Goal: Task Accomplishment & Management: Use online tool/utility

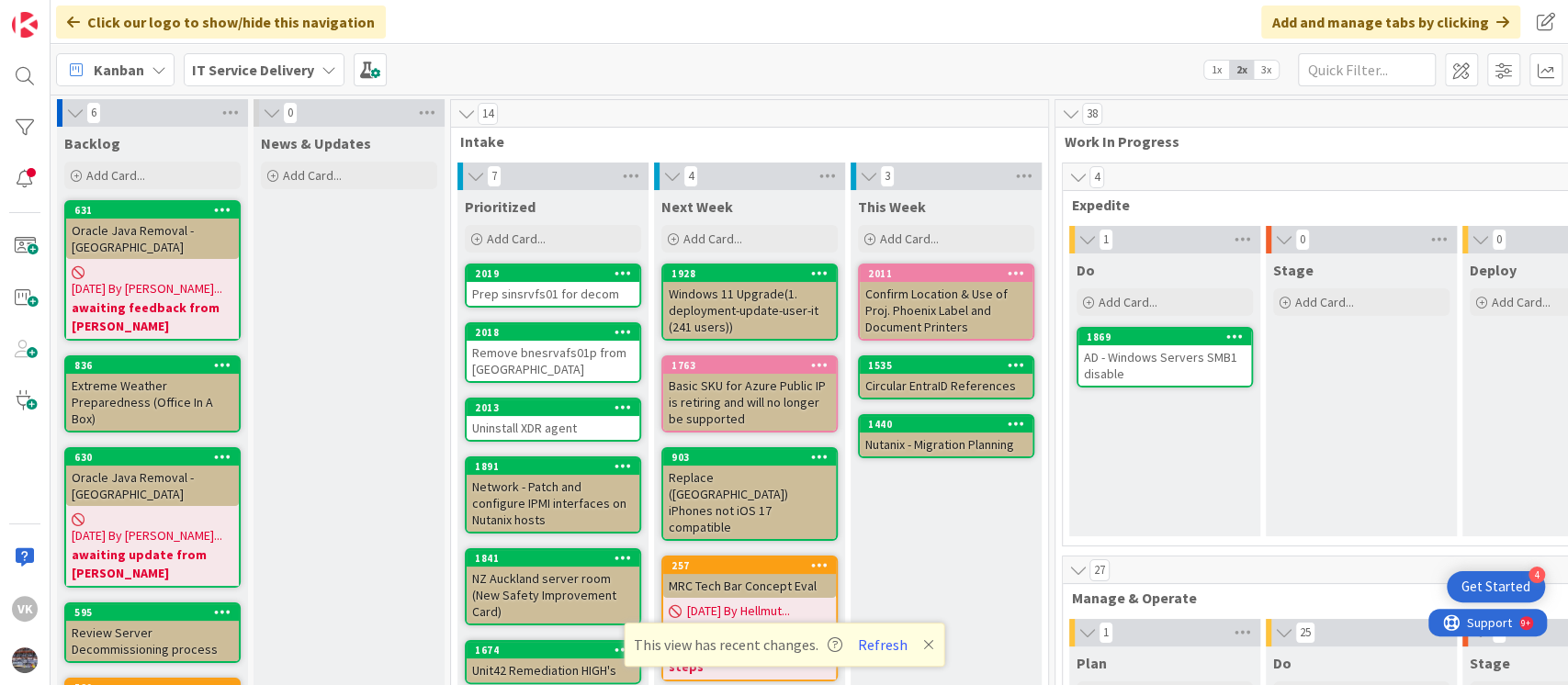
scroll to position [1136, 0]
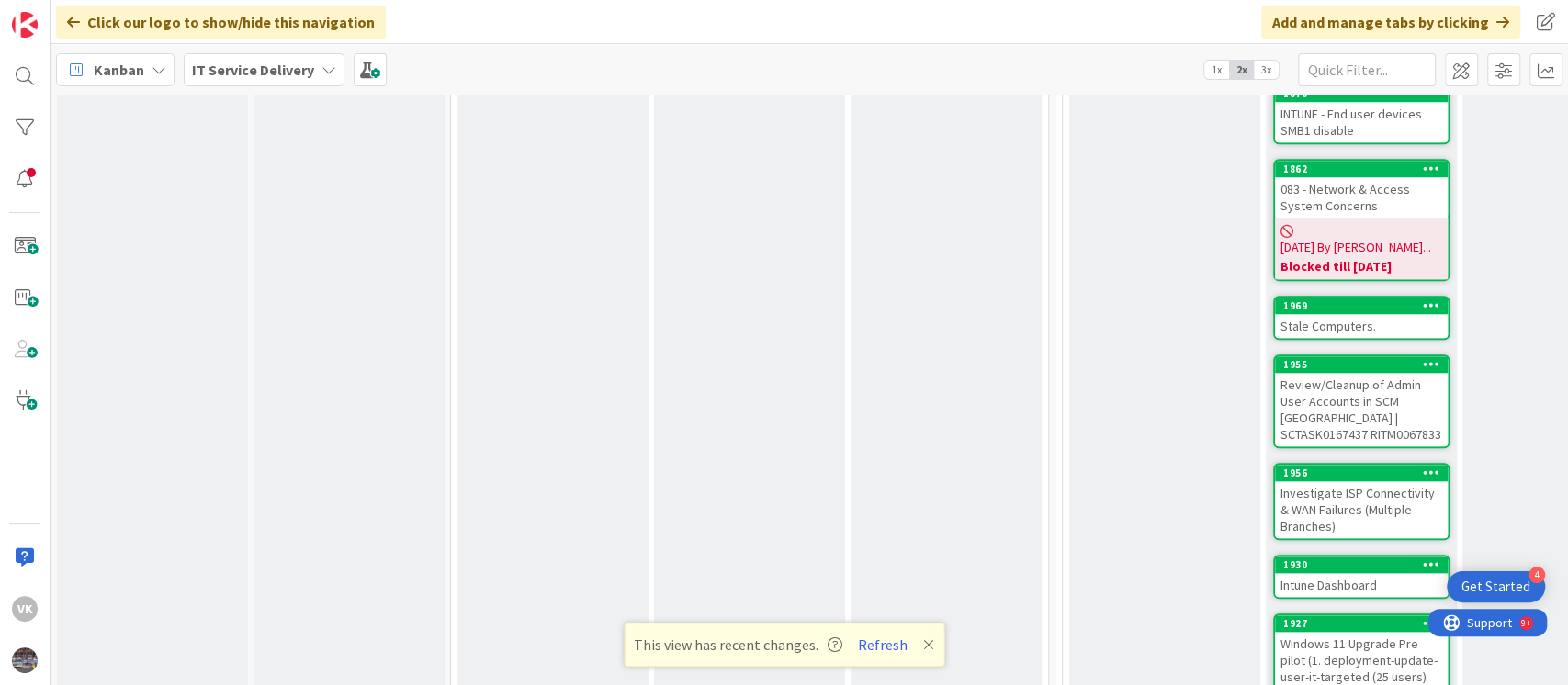
click at [1359, 315] on div "Stale Computers." at bounding box center [1361, 326] width 173 height 24
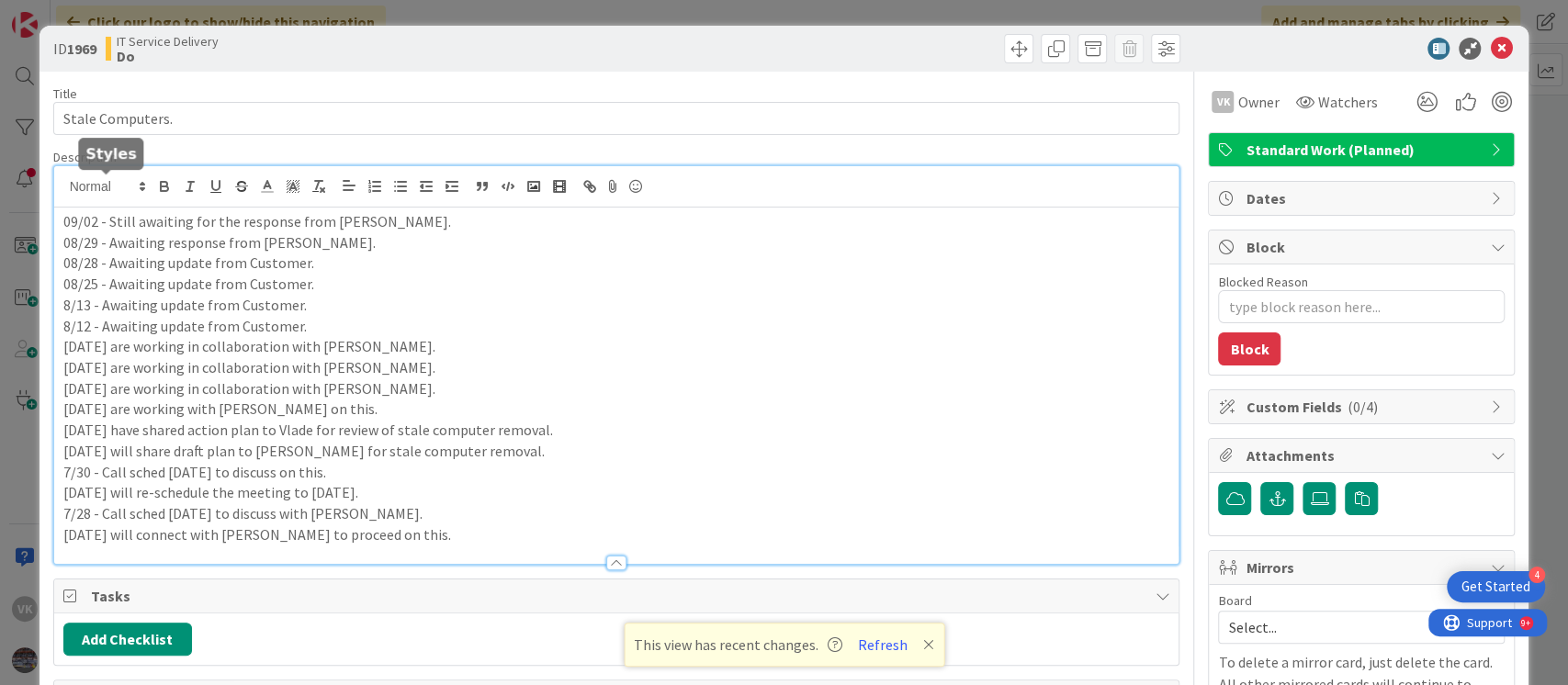
click at [61, 191] on div "09/02 - Still awaiting for the response from [PERSON_NAME]. 08/29 - Awaiting re…" at bounding box center [617, 365] width 1125 height 397
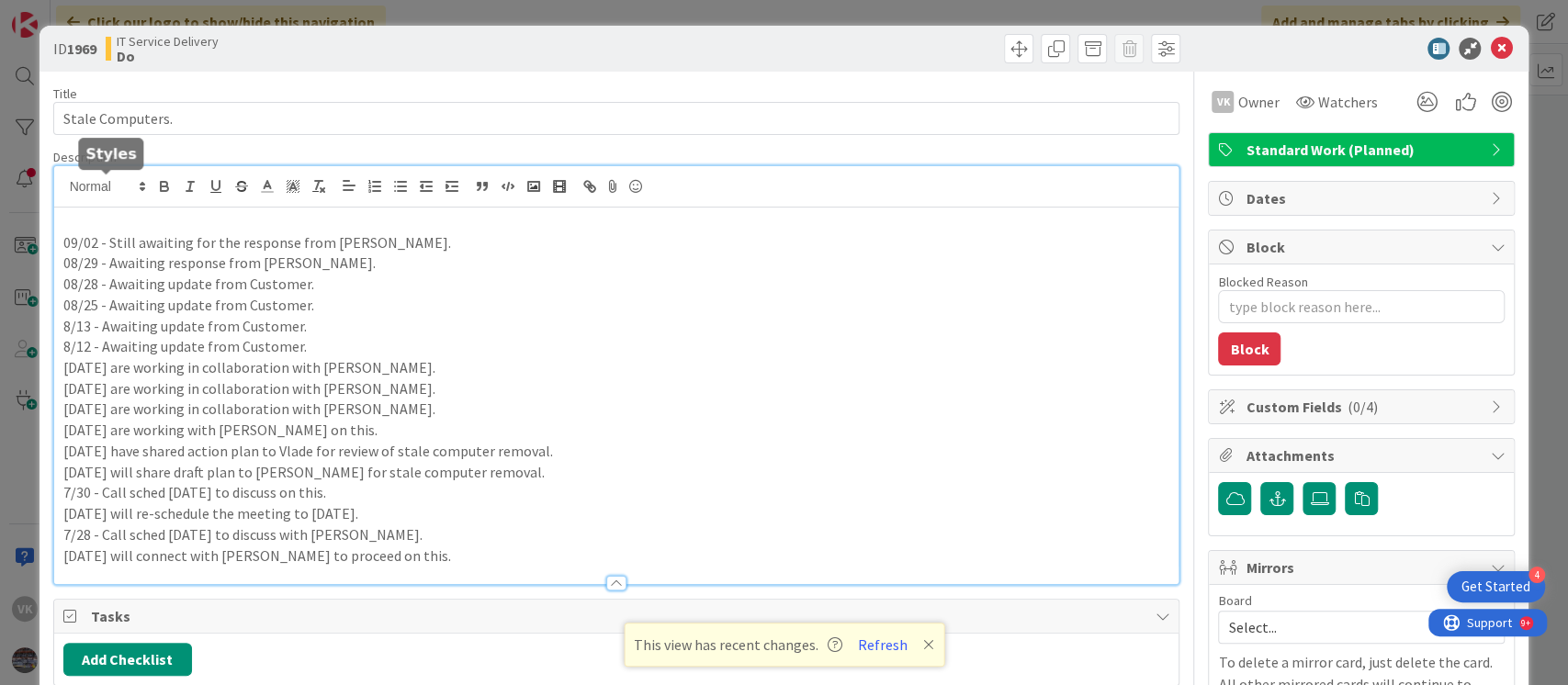
type textarea "x"
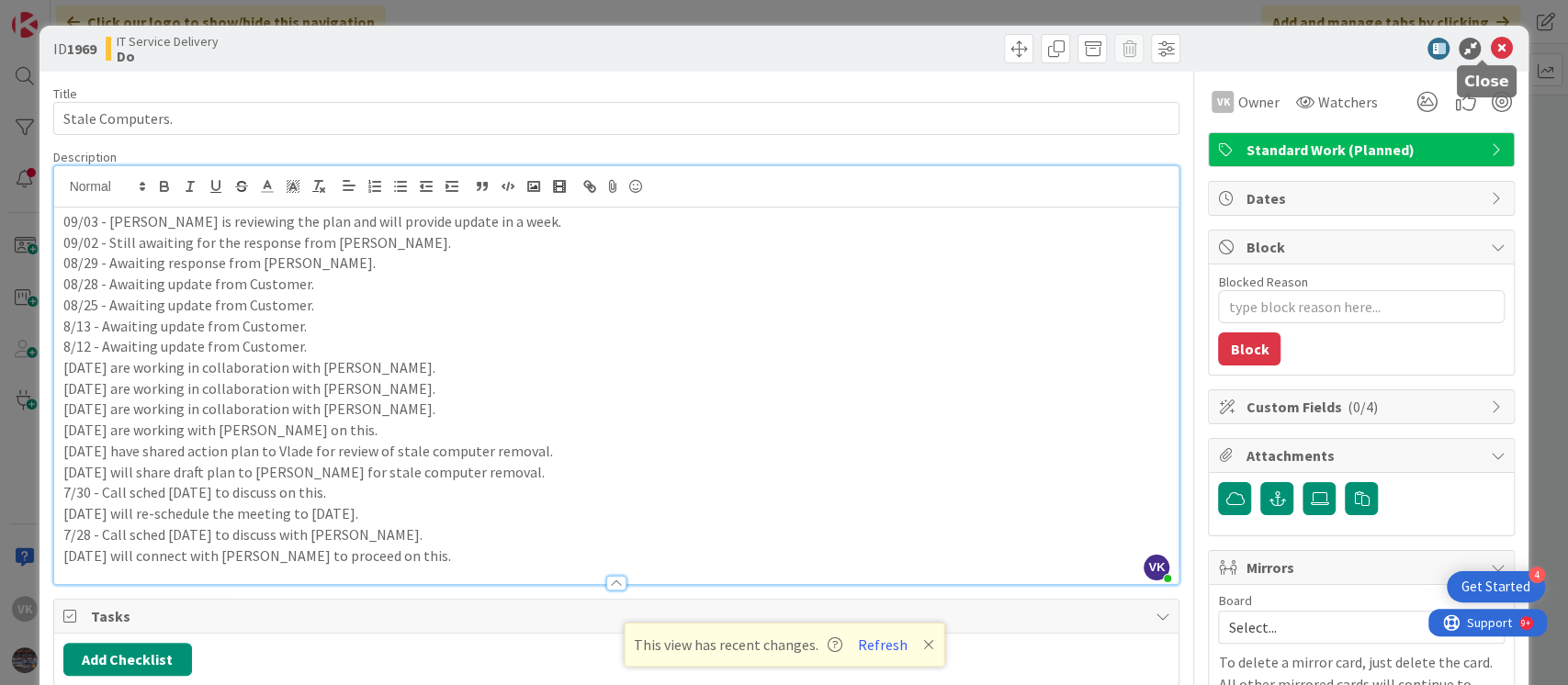
click at [1490, 44] on icon at bounding box center [1501, 48] width 22 height 22
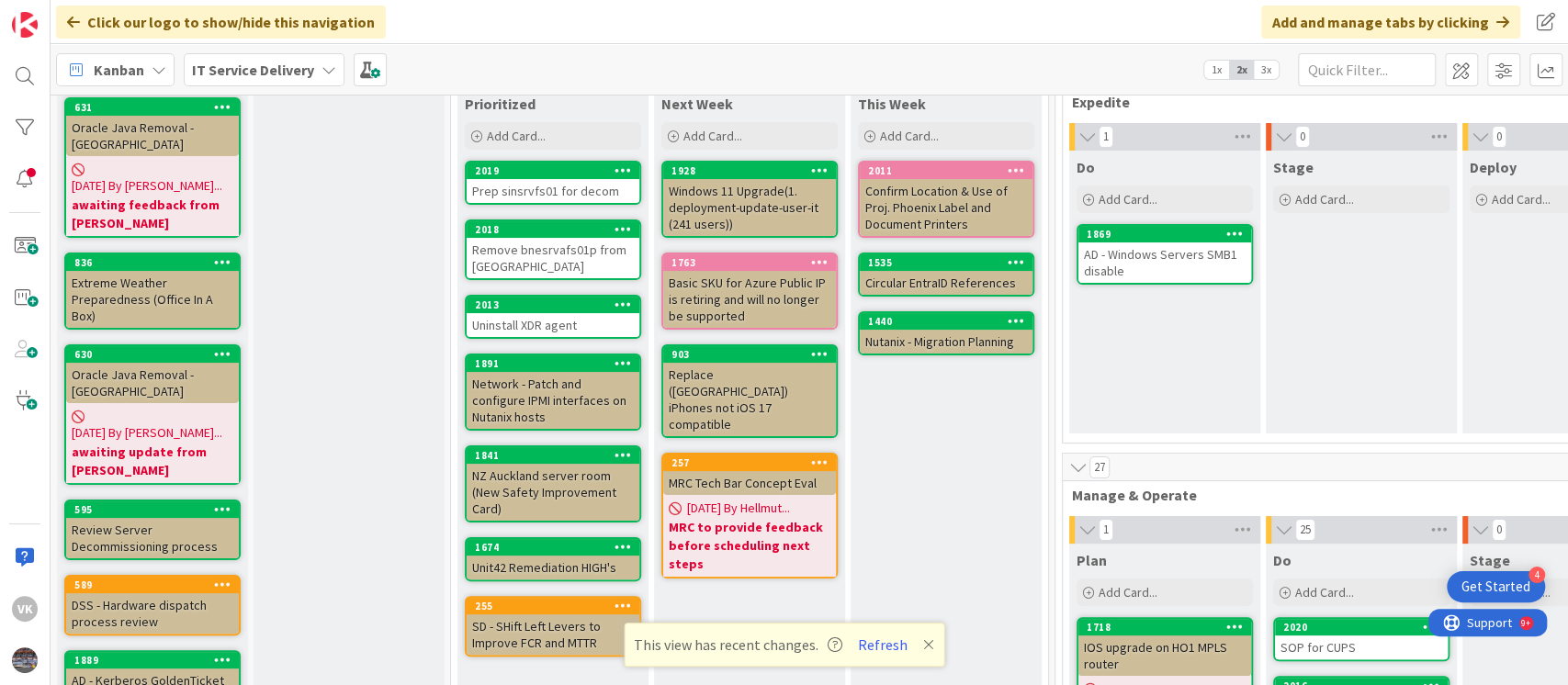
scroll to position [102, 0]
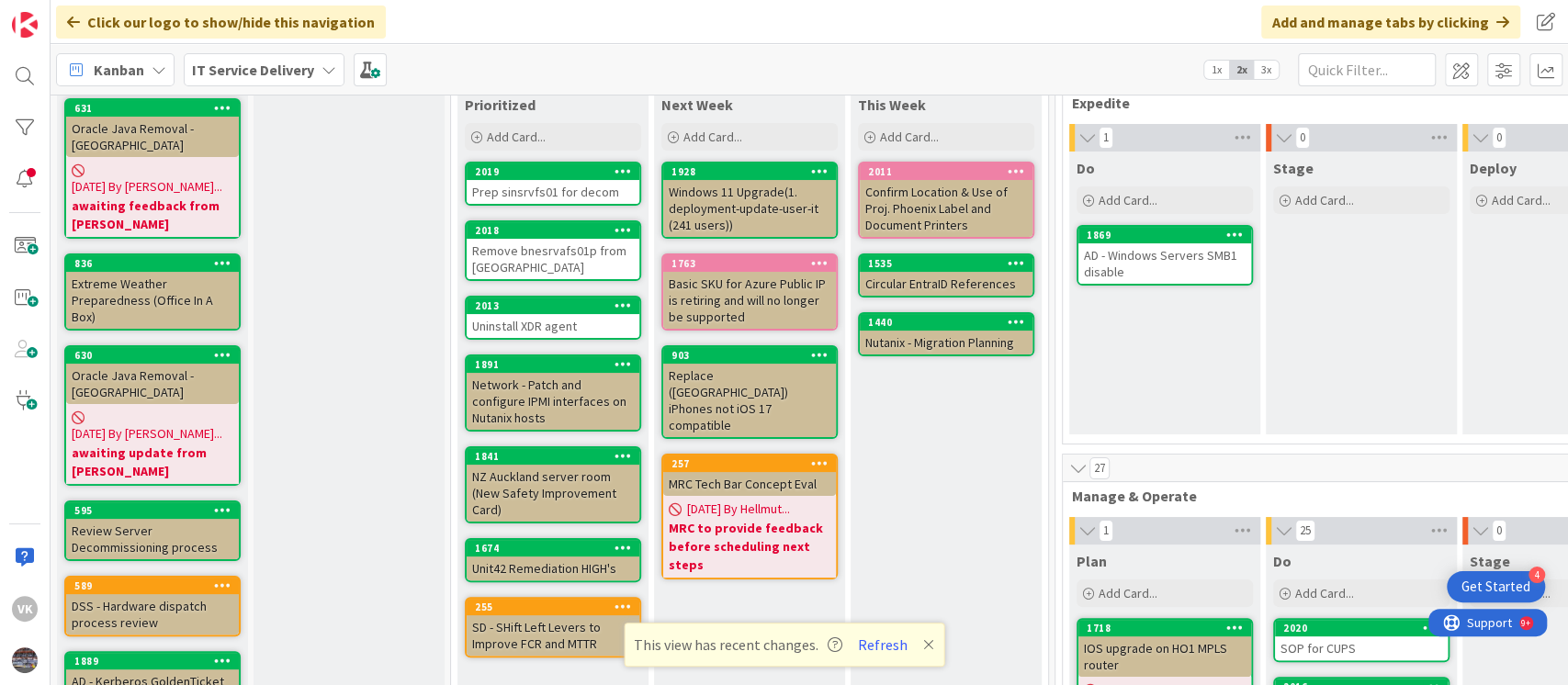
click at [1161, 266] on div "AD - Windows Servers SMB1 disable" at bounding box center [1165, 264] width 173 height 40
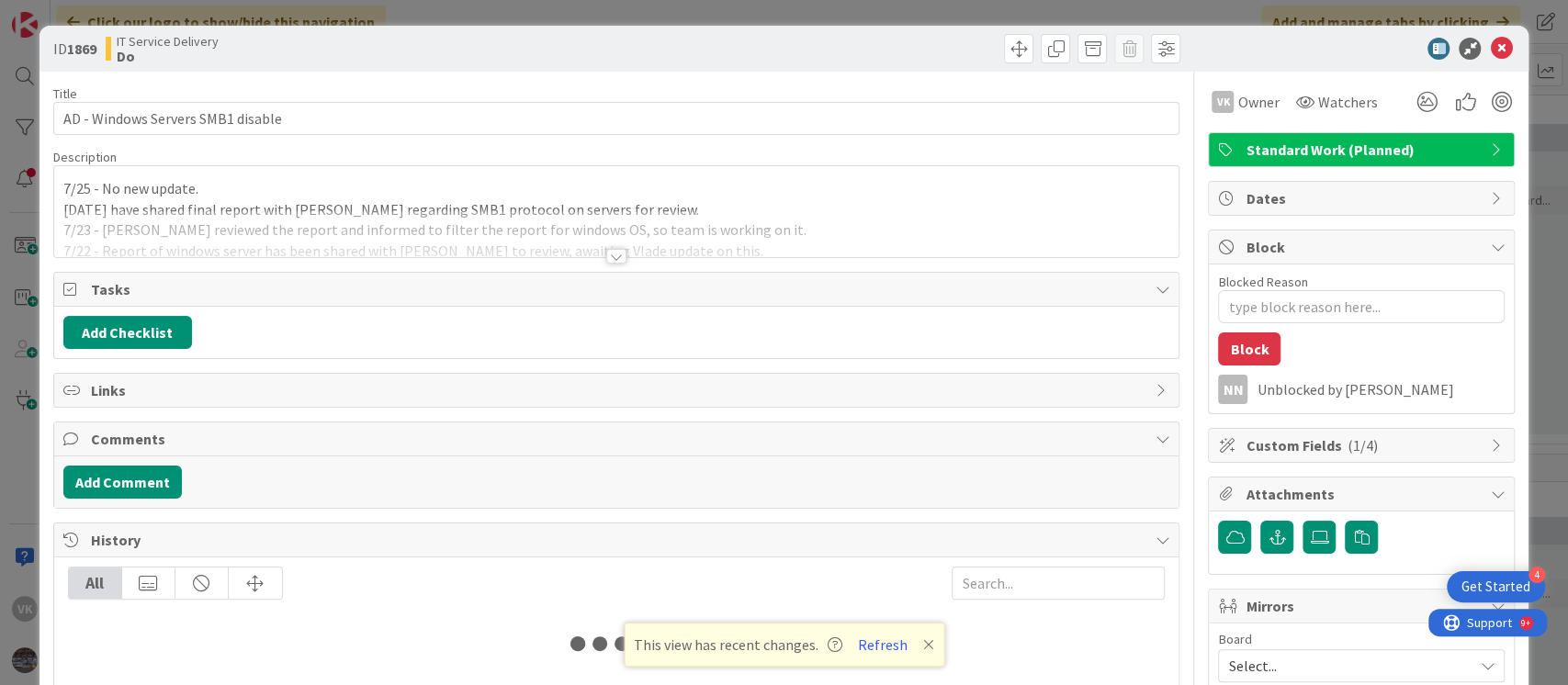
type textarea "x"
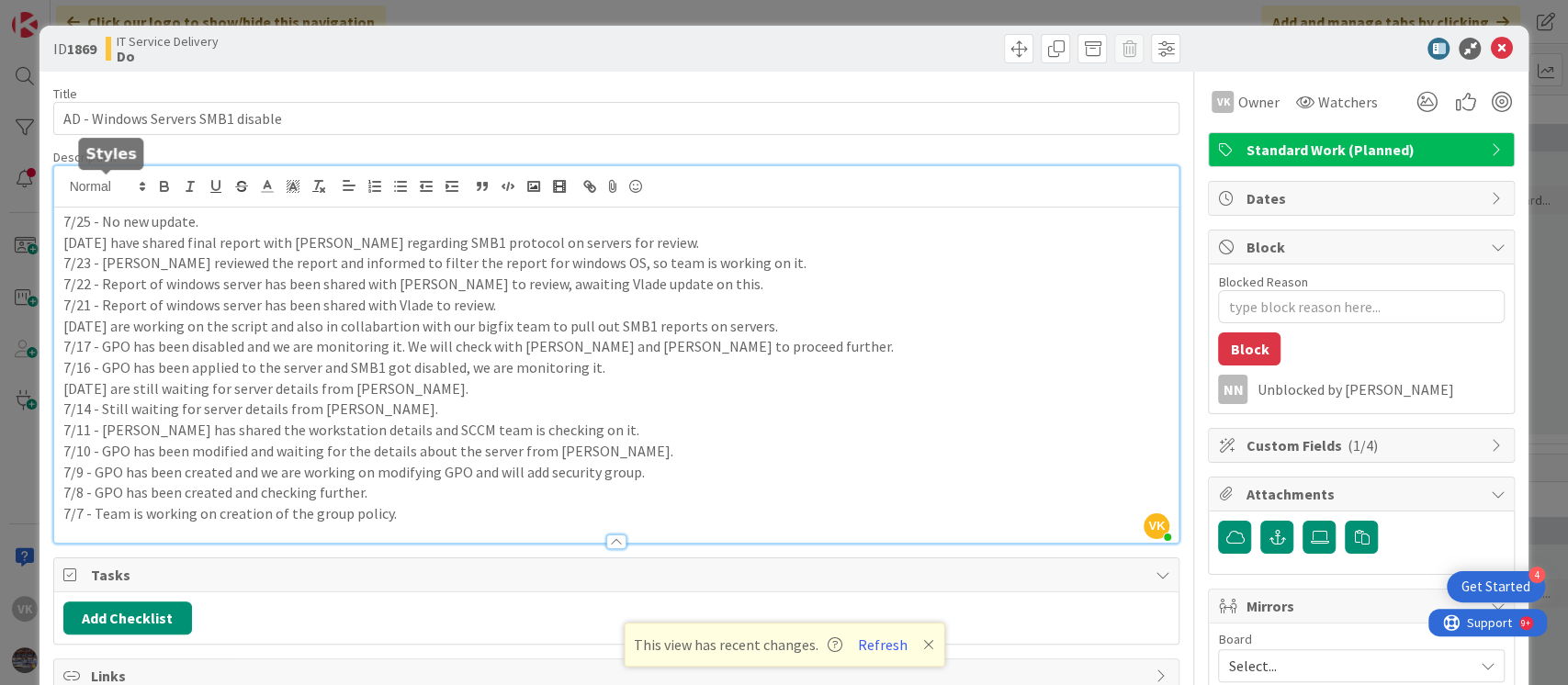
click at [61, 193] on div "[PERSON_NAME] [PERSON_NAME] just joined 7/25 - No new update. [DATE] have share…" at bounding box center [617, 354] width 1125 height 376
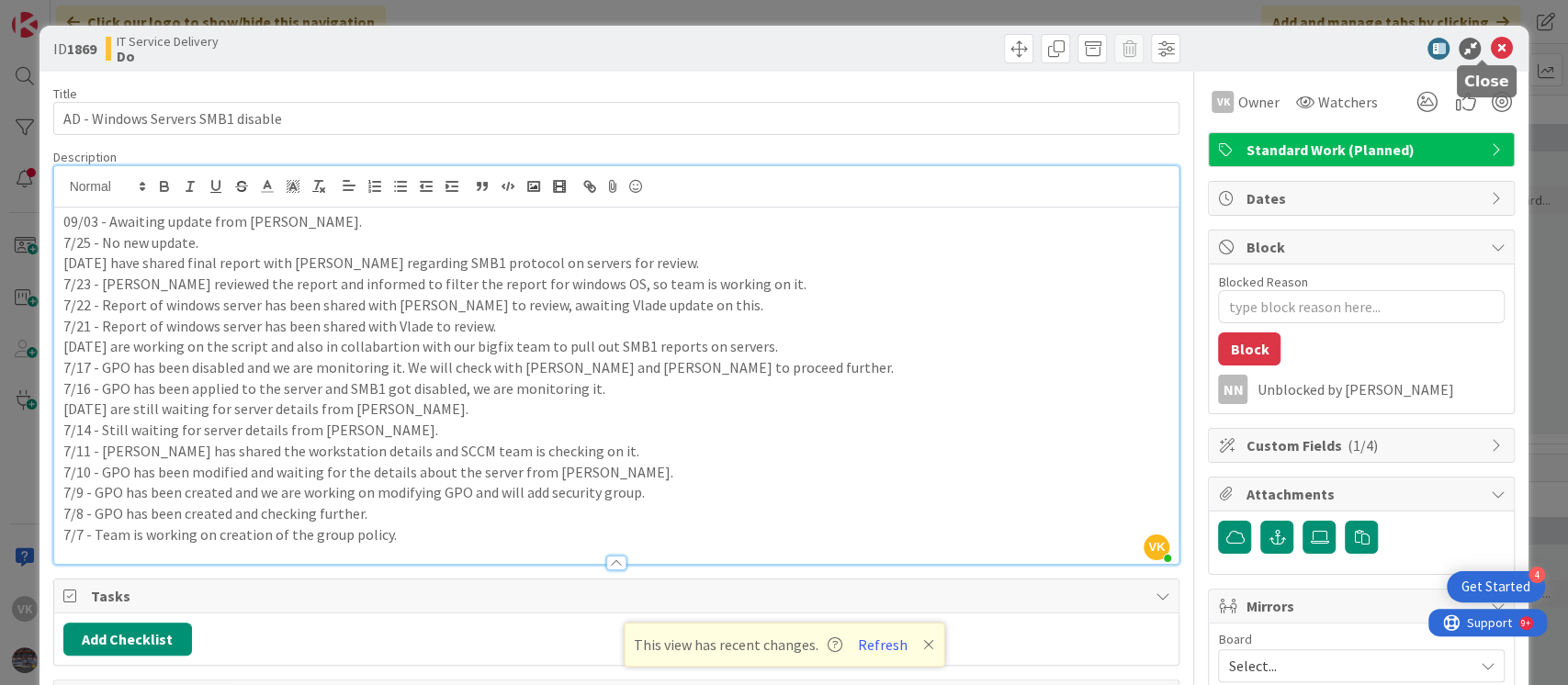
click at [1490, 38] on icon at bounding box center [1501, 48] width 22 height 22
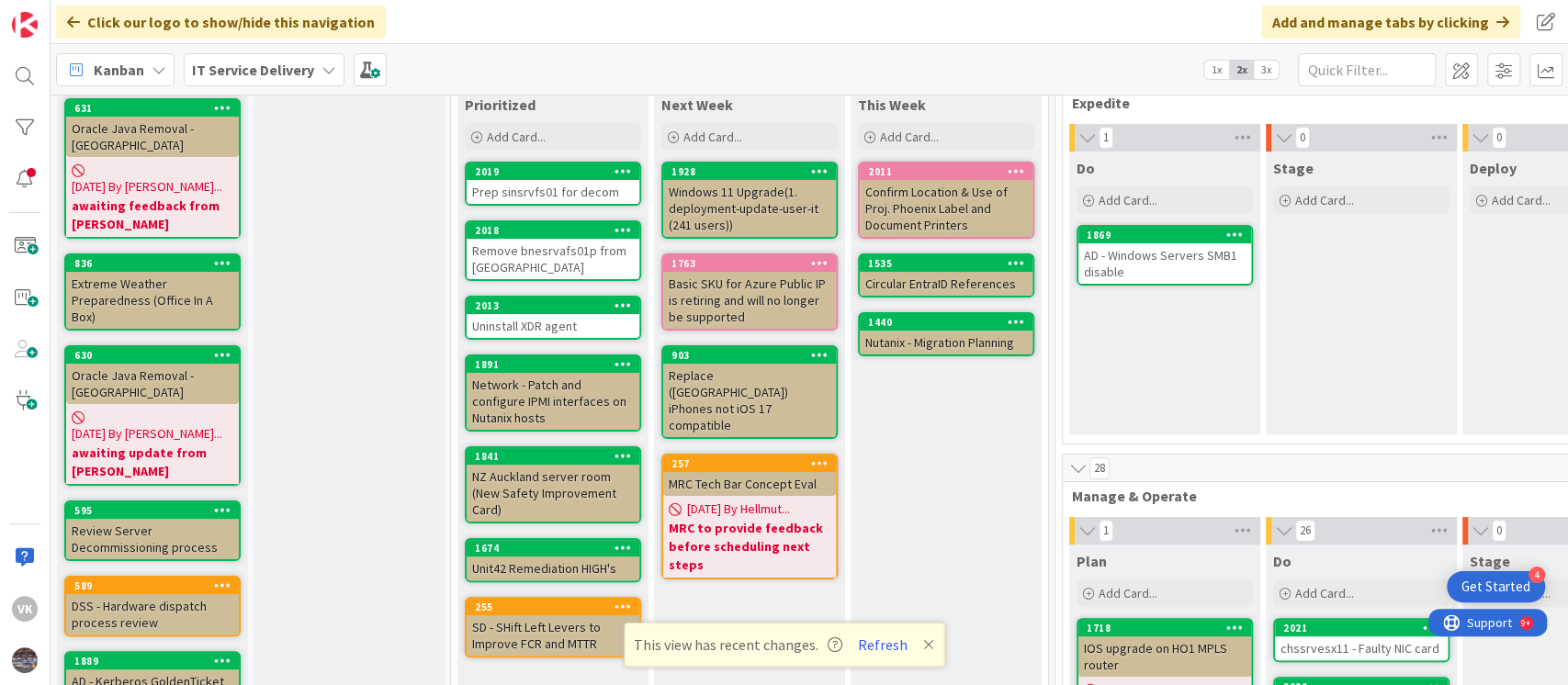
click at [1145, 261] on div "AD - Windows Servers SMB1 disable" at bounding box center [1165, 264] width 173 height 40
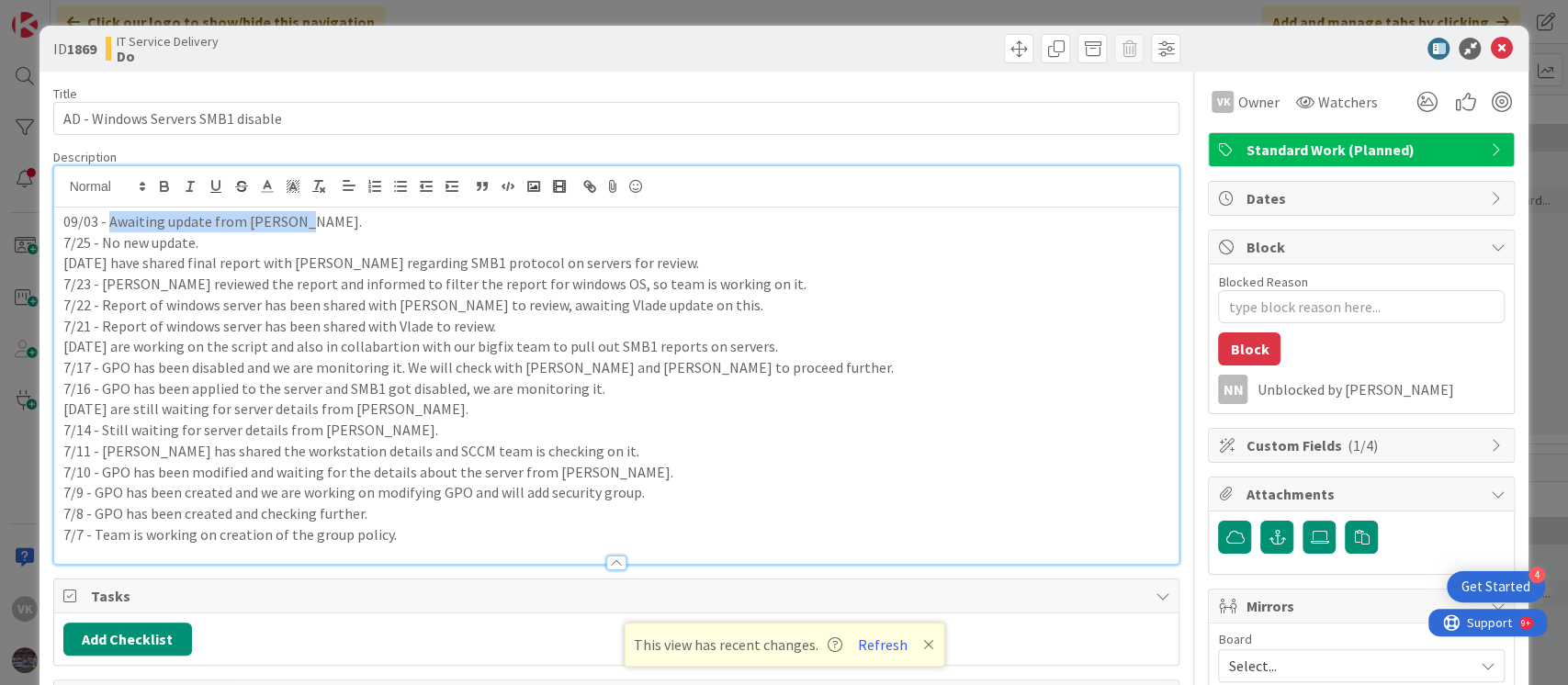
drag, startPoint x: 108, startPoint y: 191, endPoint x: 323, endPoint y: 225, distance: 217.7
click at [323, 225] on p "09/03 - Awaiting update from [PERSON_NAME]." at bounding box center [617, 222] width 1107 height 21
paste div
type textarea "x"
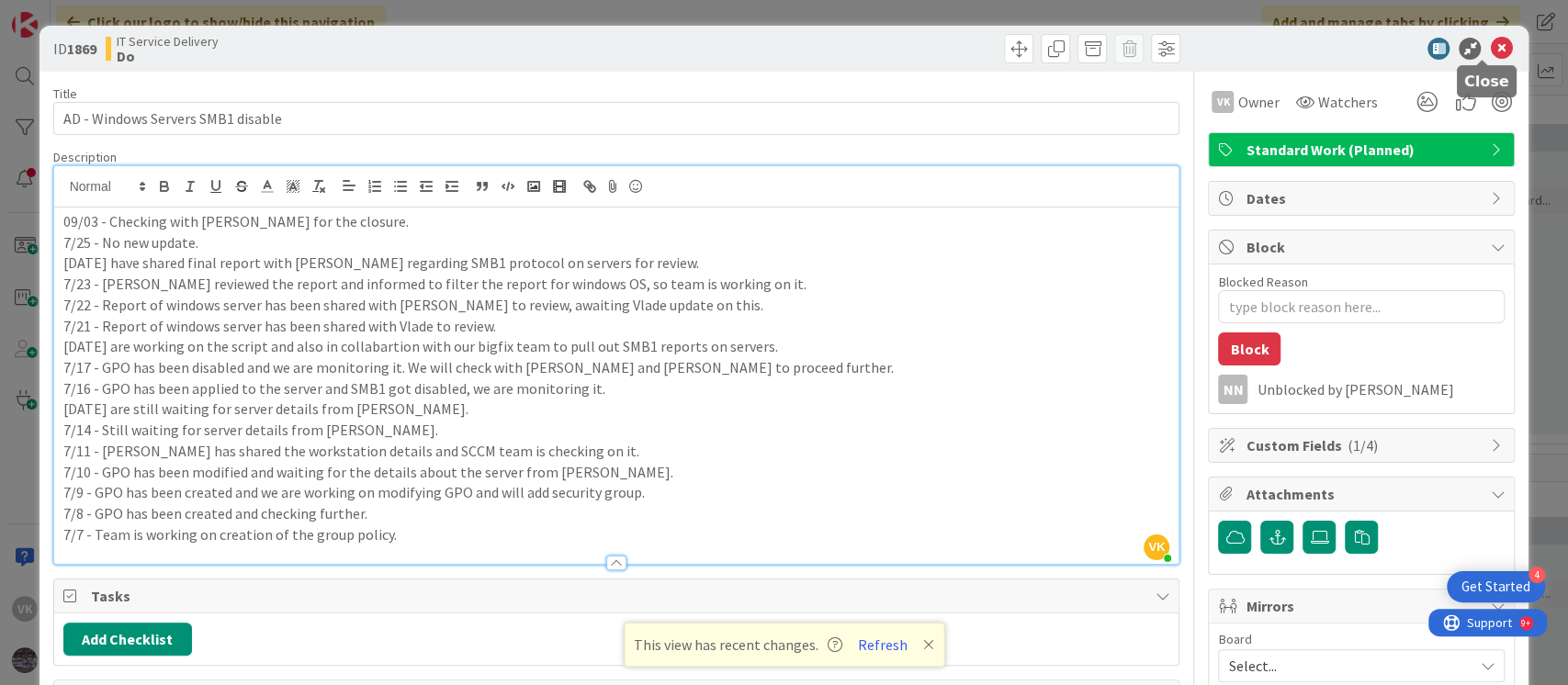
click at [1490, 46] on icon at bounding box center [1501, 48] width 22 height 22
